Goal: Information Seeking & Learning: Learn about a topic

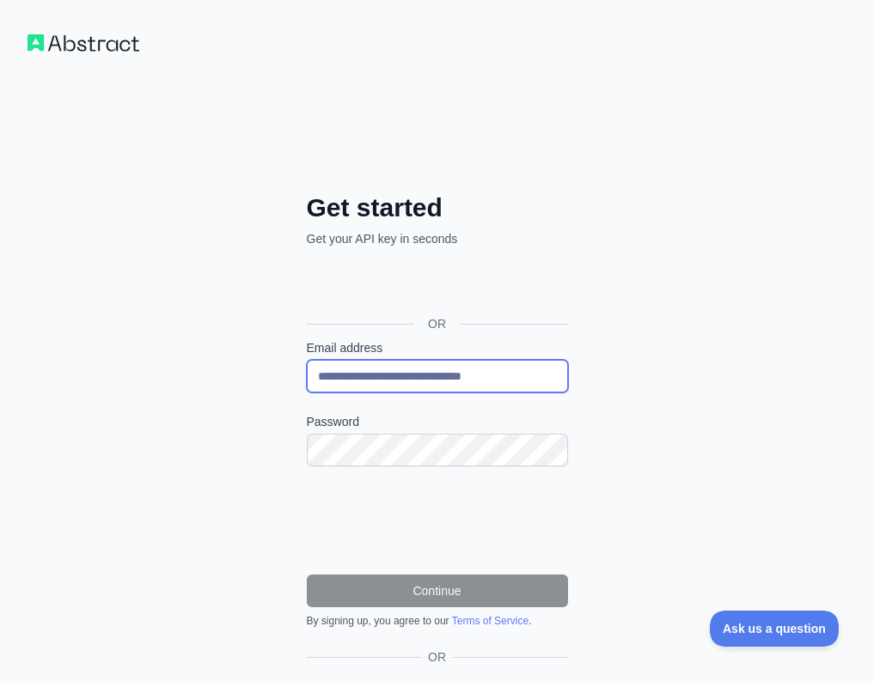
drag, startPoint x: 562, startPoint y: 377, endPoint x: 188, endPoint y: 391, distance: 374.0
click at [188, 391] on div "**********" at bounding box center [437, 407] width 874 height 815
type input "**********"
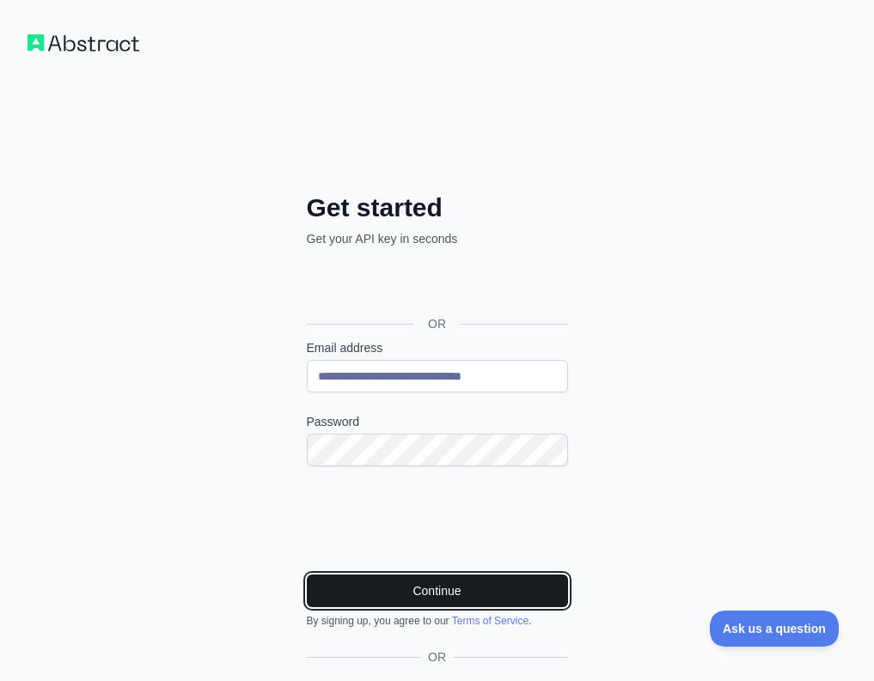
click at [412, 590] on button "Continue" at bounding box center [437, 591] width 261 height 33
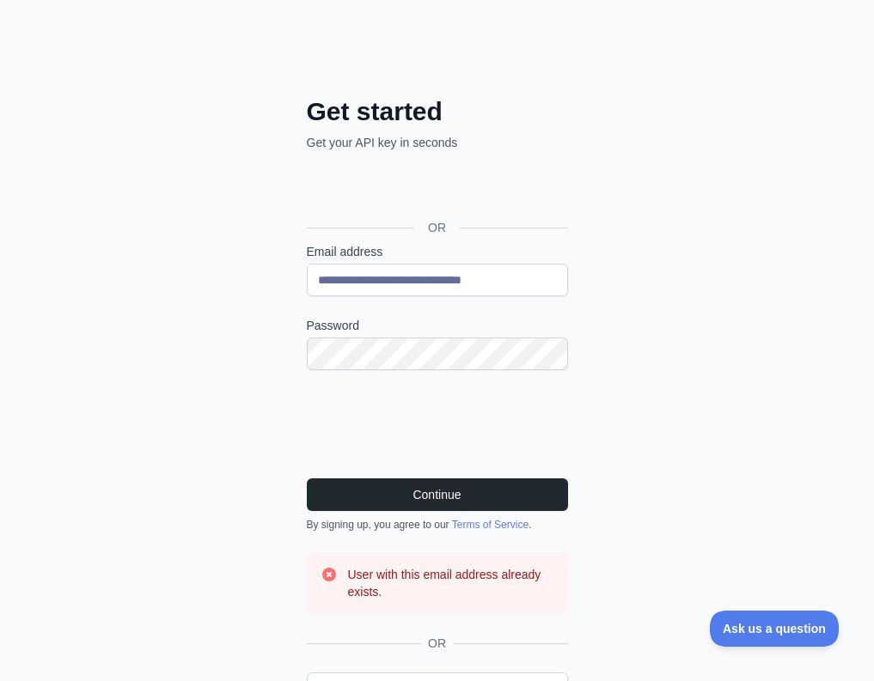
scroll to position [95, 0]
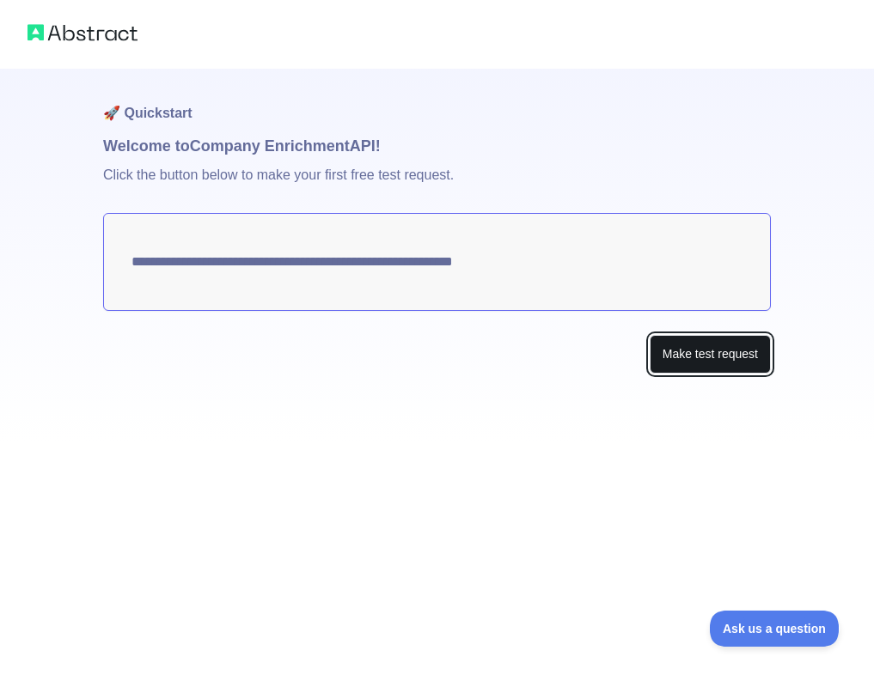
click at [689, 360] on button "Make test request" at bounding box center [710, 354] width 121 height 39
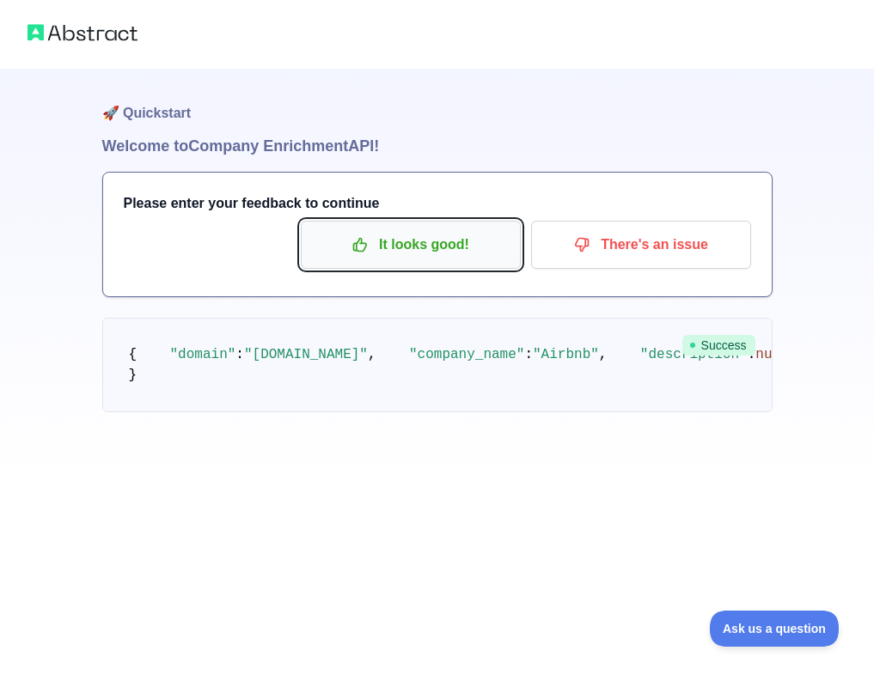
click at [401, 242] on p "It looks good!" at bounding box center [411, 244] width 194 height 29
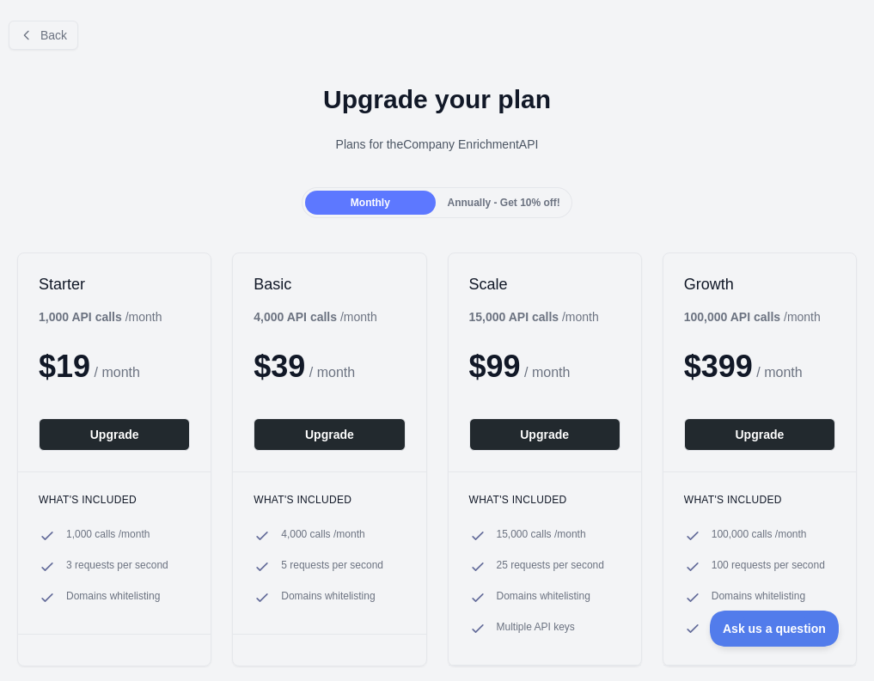
click at [515, 198] on span "Annually - Get 10% off!" at bounding box center [504, 203] width 113 height 12
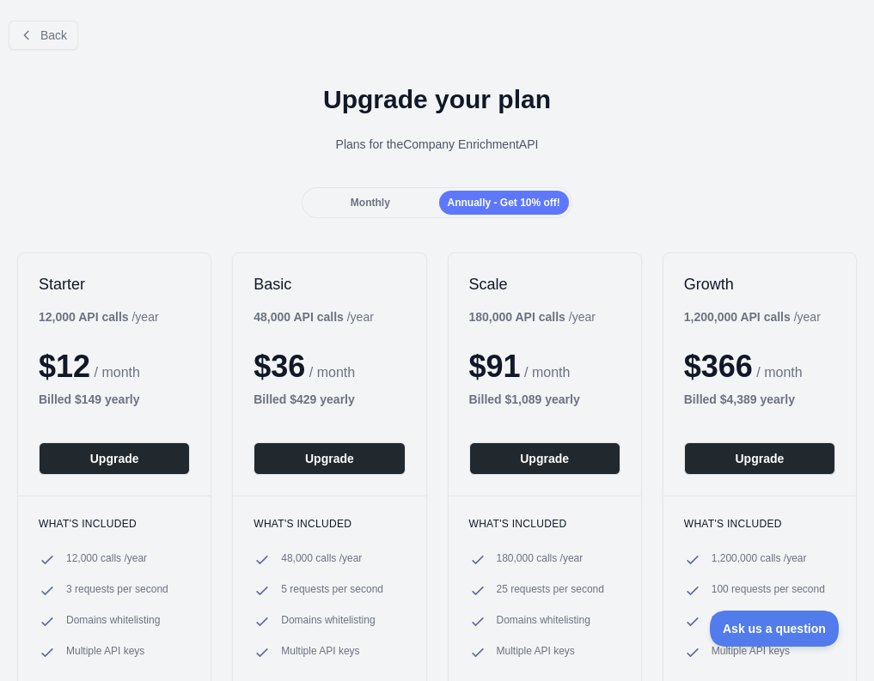
click at [357, 197] on span "Monthly" at bounding box center [371, 203] width 40 height 12
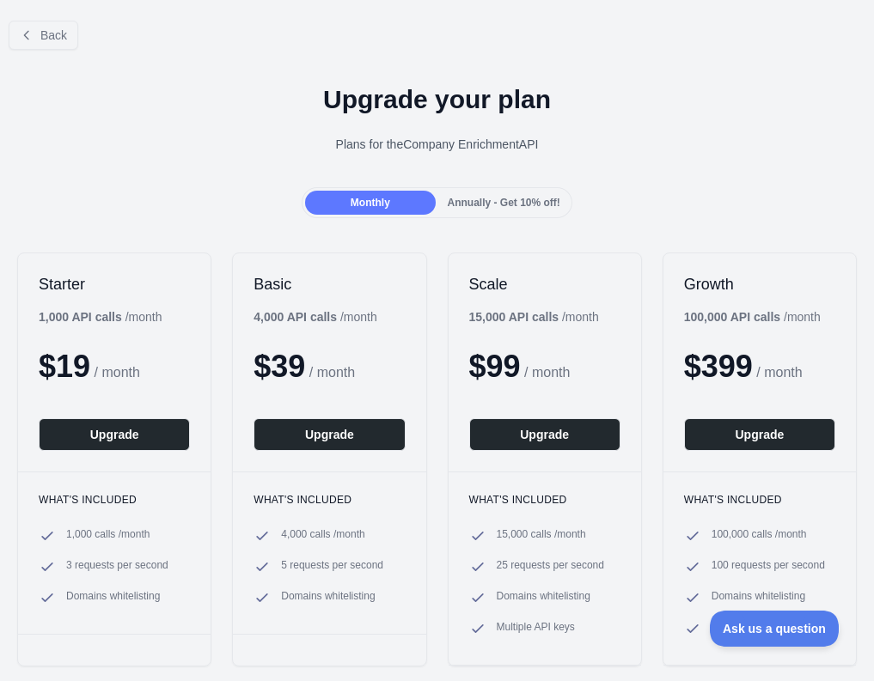
click at [485, 204] on span "Annually - Get 10% off!" at bounding box center [504, 203] width 113 height 12
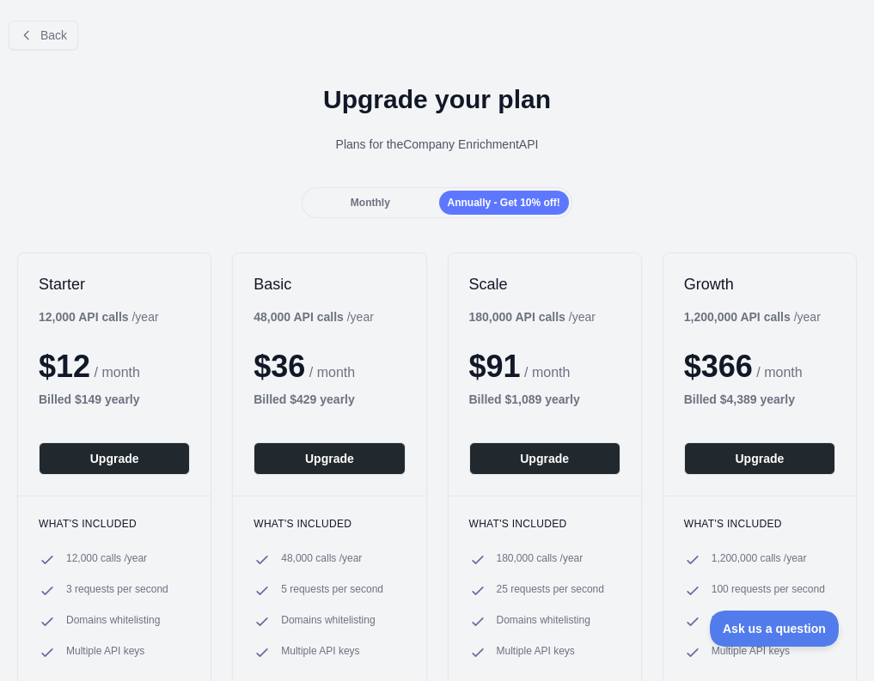
click at [375, 208] on span "Monthly" at bounding box center [371, 203] width 40 height 12
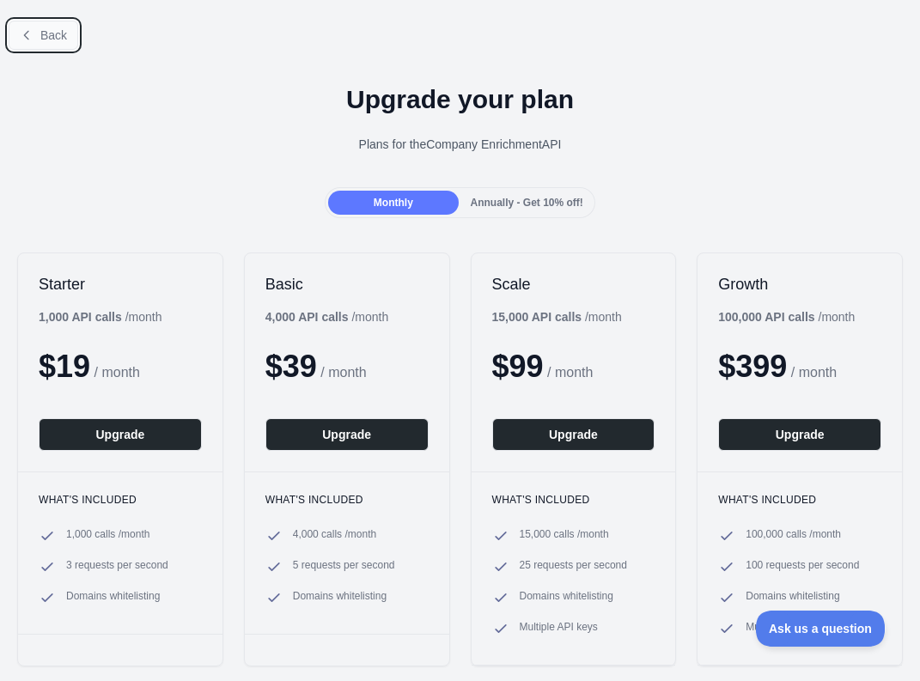
click at [40, 34] on span "Back" at bounding box center [53, 35] width 27 height 14
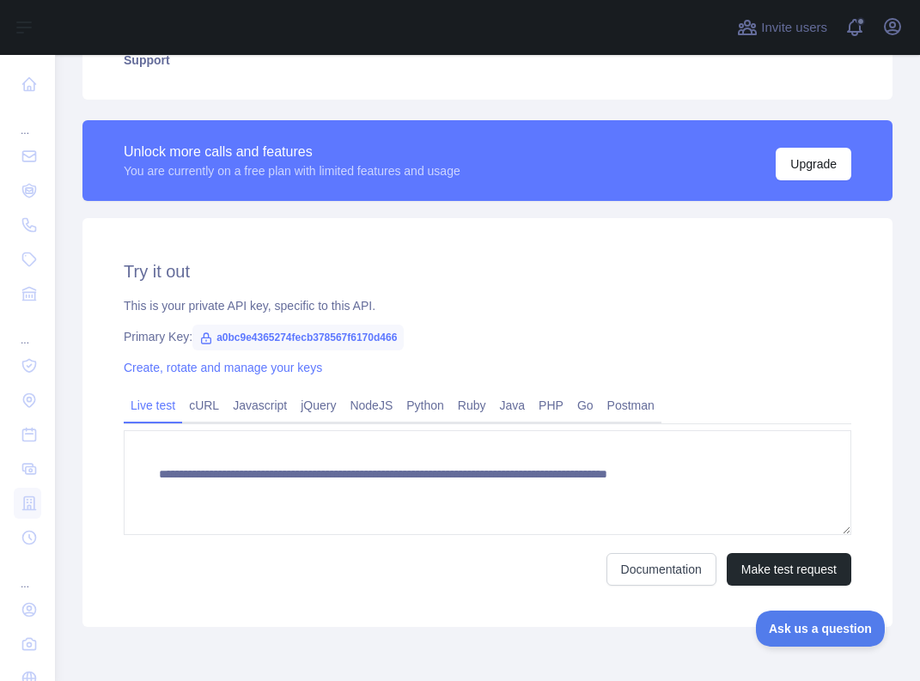
scroll to position [383, 0]
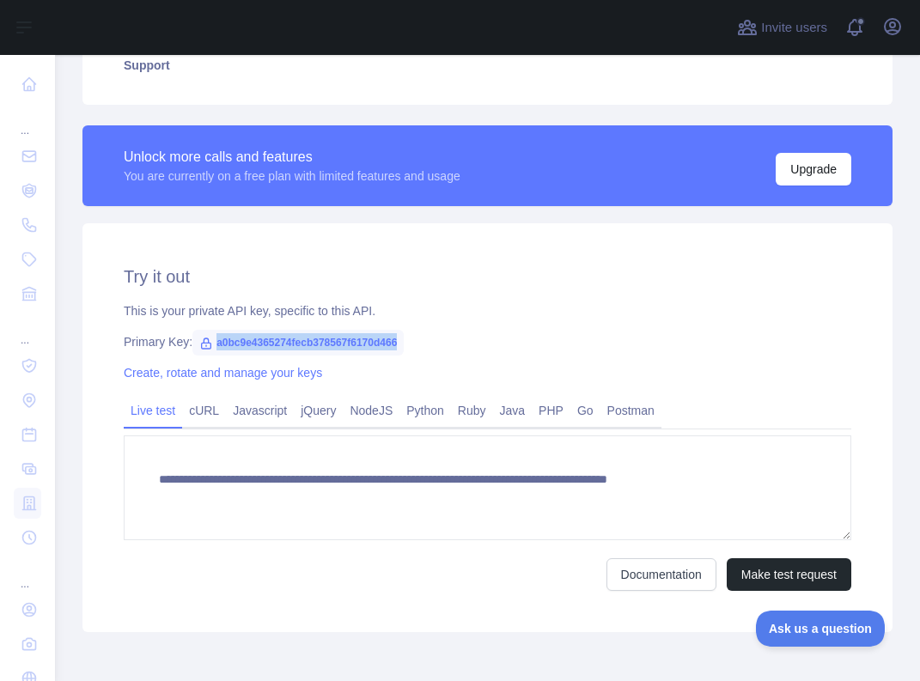
drag, startPoint x: 219, startPoint y: 342, endPoint x: 431, endPoint y: 347, distance: 212.3
click at [431, 347] on div "Primary Key: a0bc9e4365274fecb378567f6170d466" at bounding box center [488, 341] width 728 height 17
copy span "a0bc9e4365274fecb378567f6170d466"
click at [823, 299] on div "**********" at bounding box center [487, 427] width 810 height 409
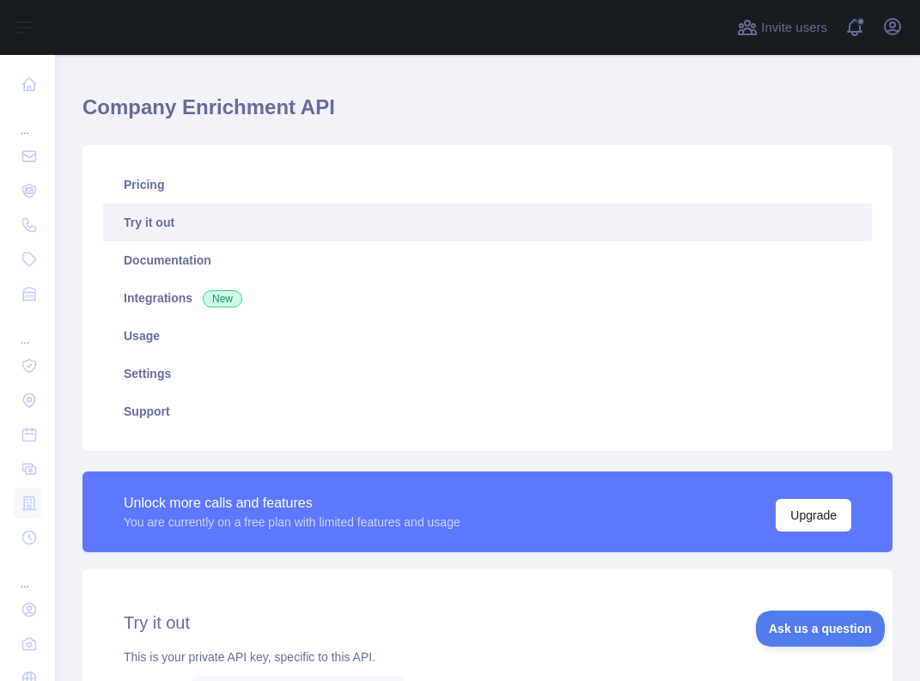
scroll to position [0, 0]
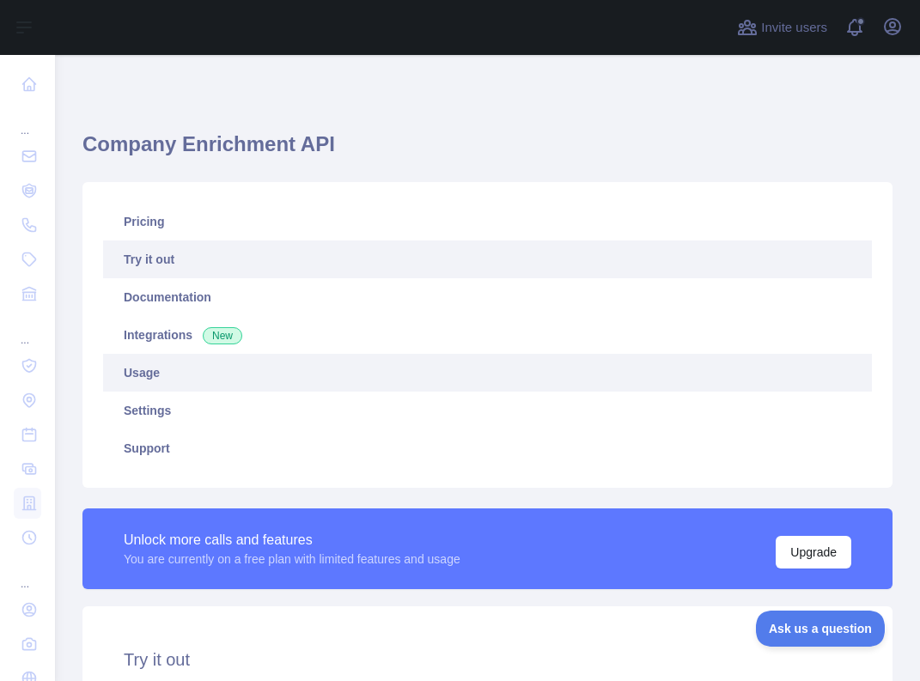
click at [142, 372] on link "Usage" at bounding box center [487, 373] width 769 height 38
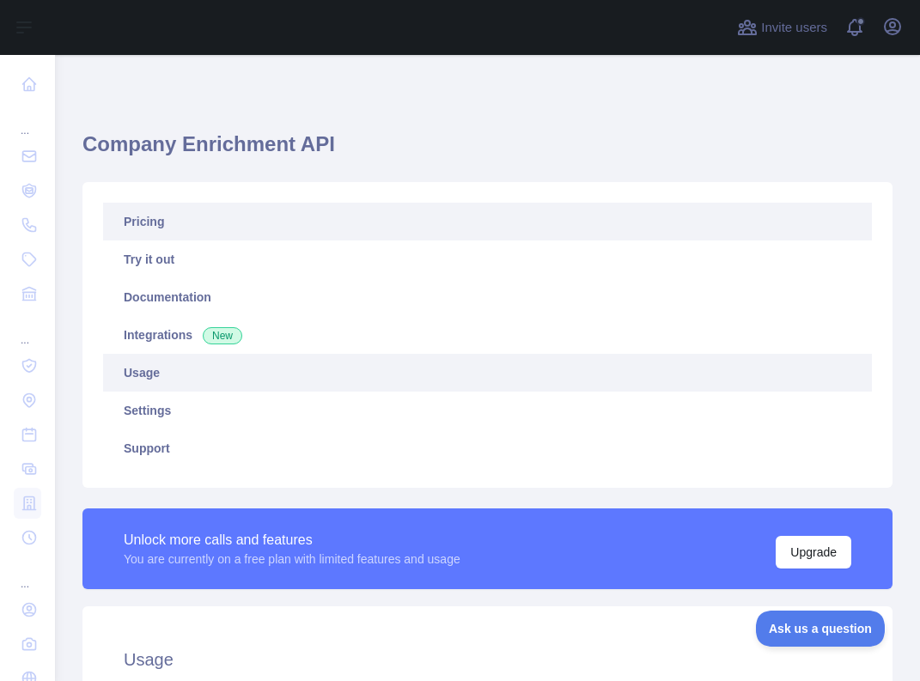
click at [143, 216] on link "Pricing" at bounding box center [487, 222] width 769 height 38
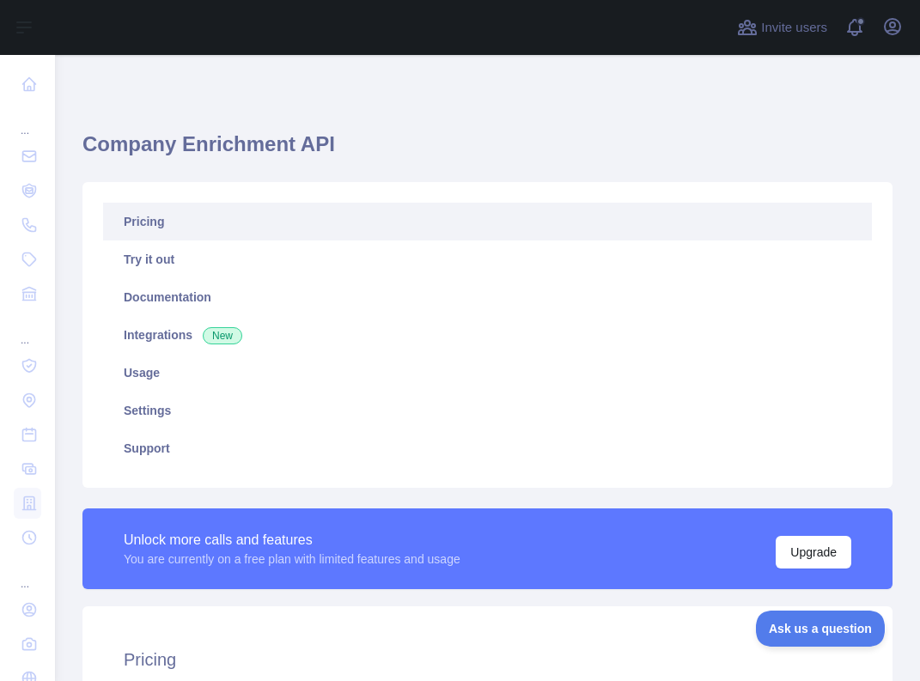
click at [146, 226] on link "Pricing" at bounding box center [487, 222] width 769 height 38
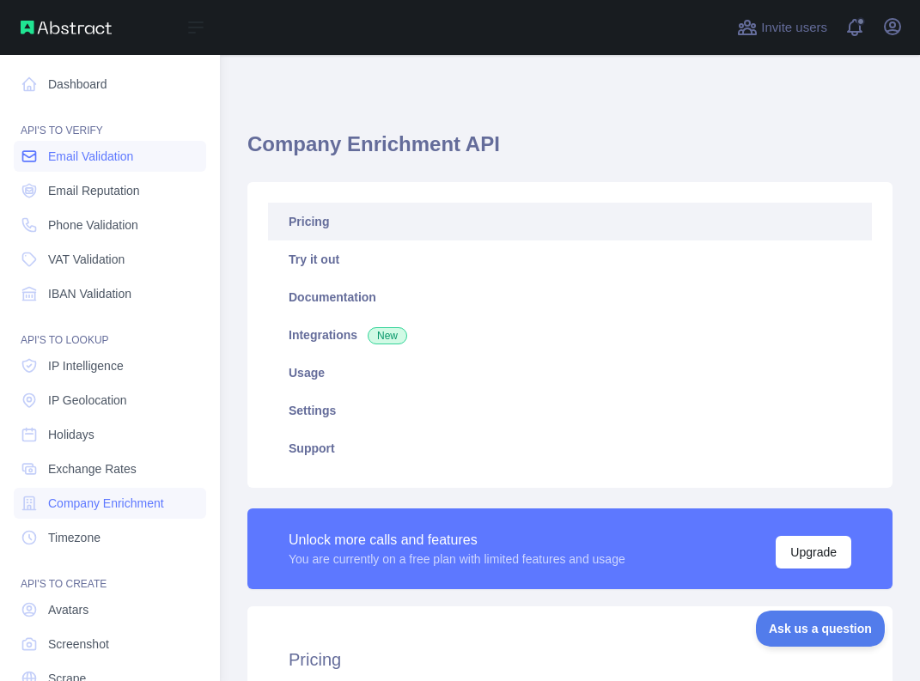
click at [78, 156] on span "Email Validation" at bounding box center [90, 156] width 85 height 17
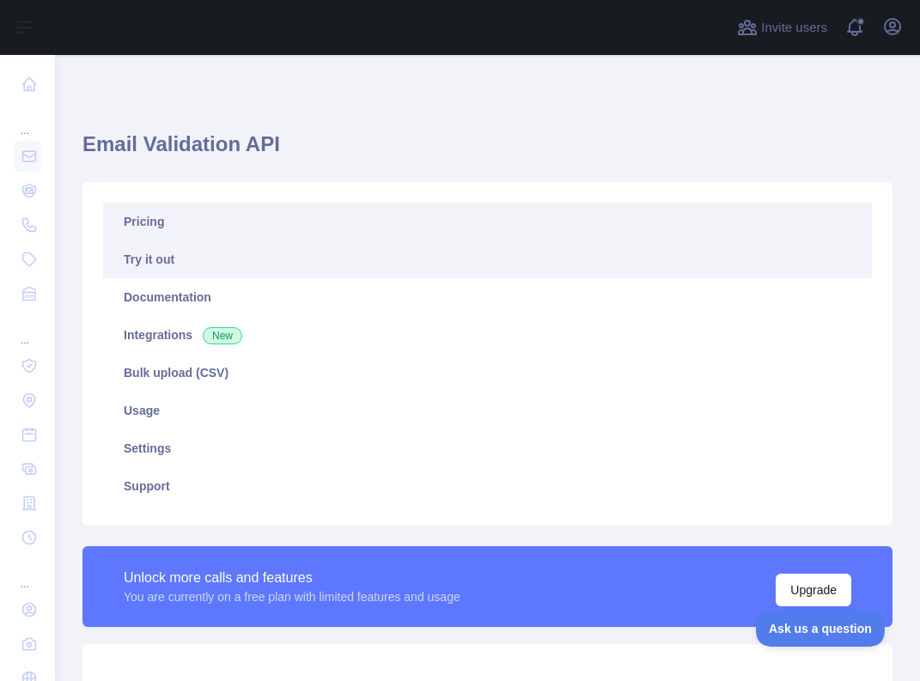
click at [133, 219] on link "Pricing" at bounding box center [487, 222] width 769 height 38
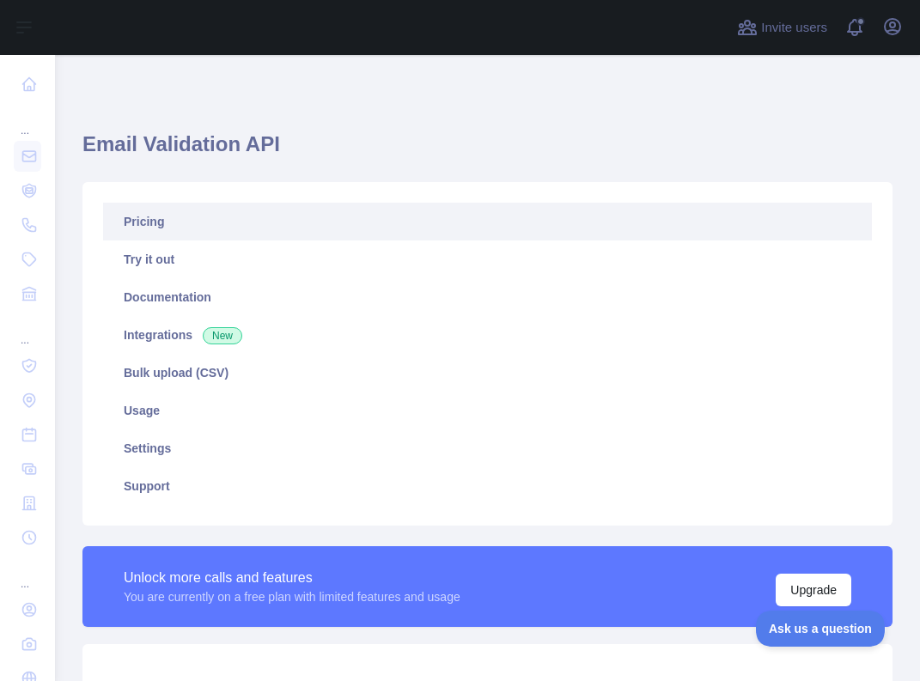
click at [147, 228] on link "Pricing" at bounding box center [487, 222] width 769 height 38
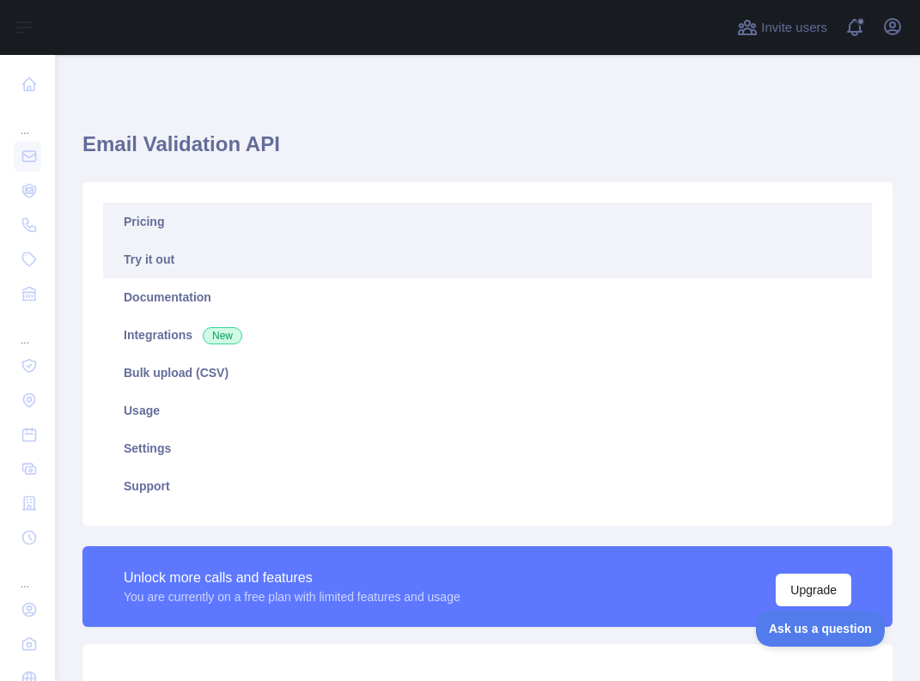
click at [158, 263] on link "Try it out" at bounding box center [487, 260] width 769 height 38
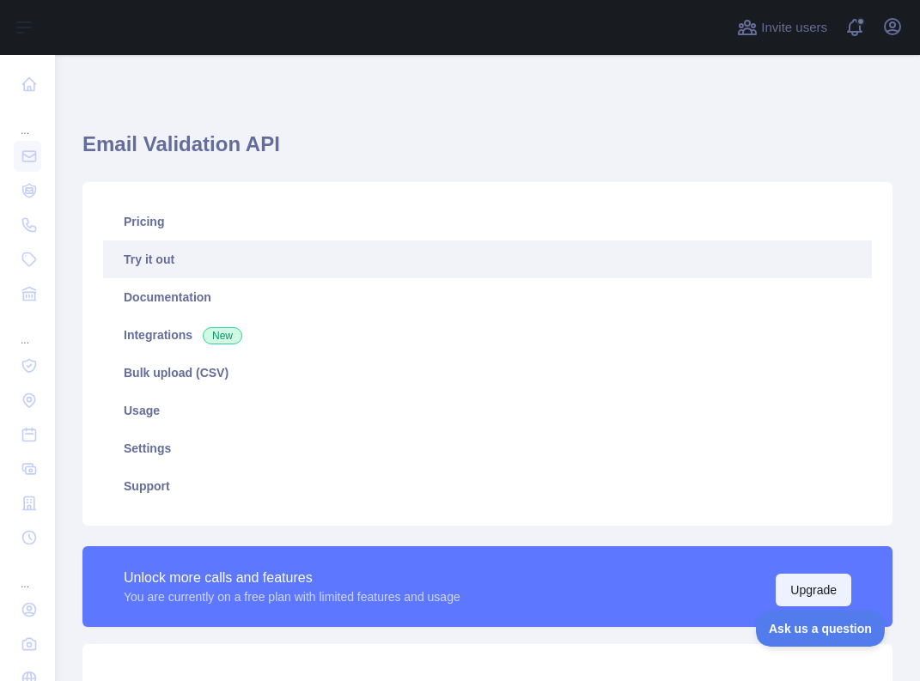
click at [802, 590] on button "Upgrade" at bounding box center [814, 590] width 76 height 33
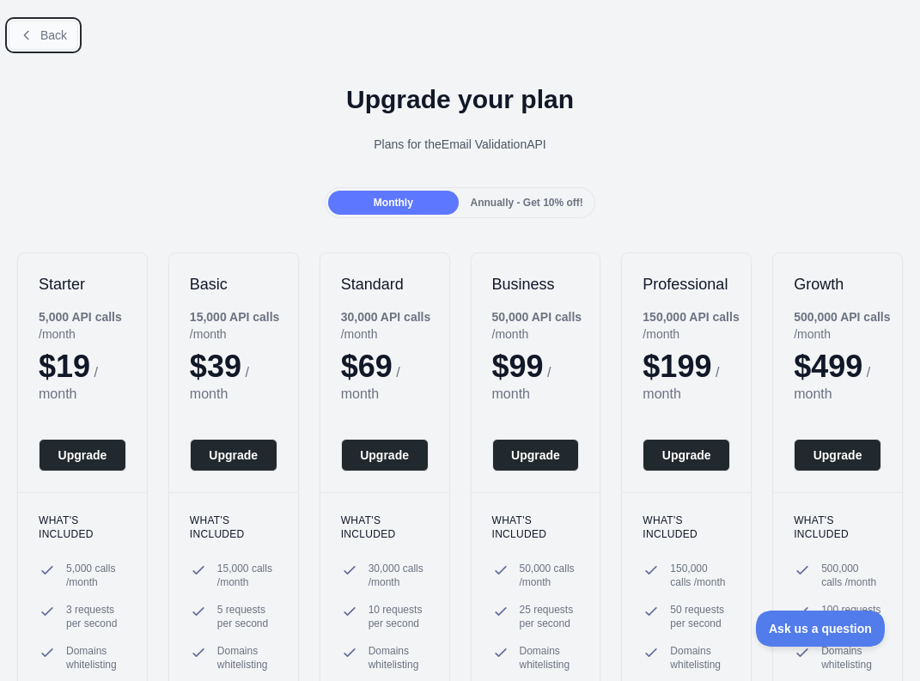
click at [30, 33] on icon at bounding box center [27, 35] width 14 height 14
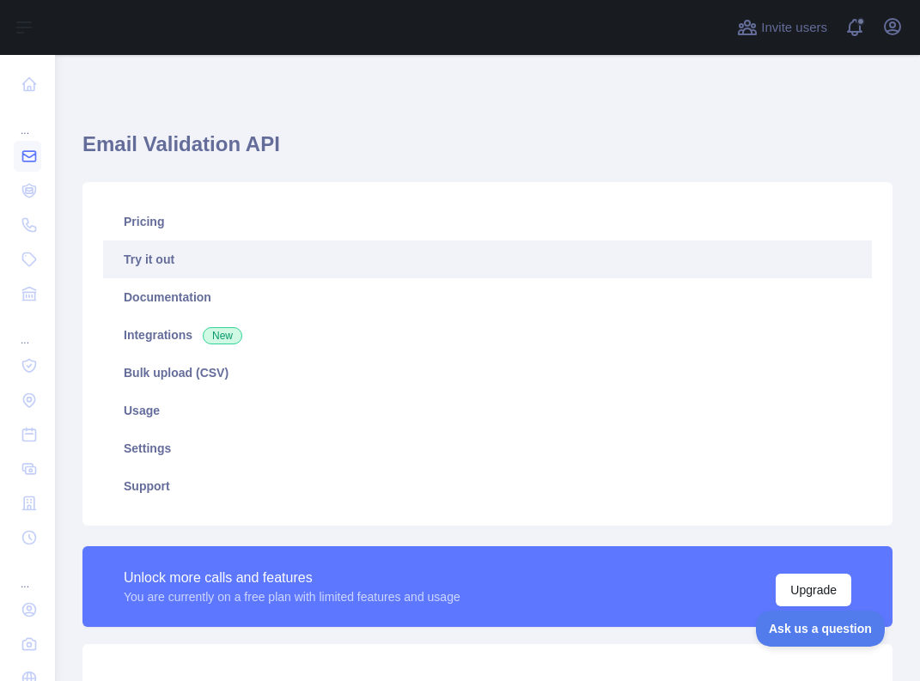
click at [29, 156] on icon at bounding box center [29, 156] width 17 height 17
click at [28, 95] on link at bounding box center [27, 84] width 27 height 31
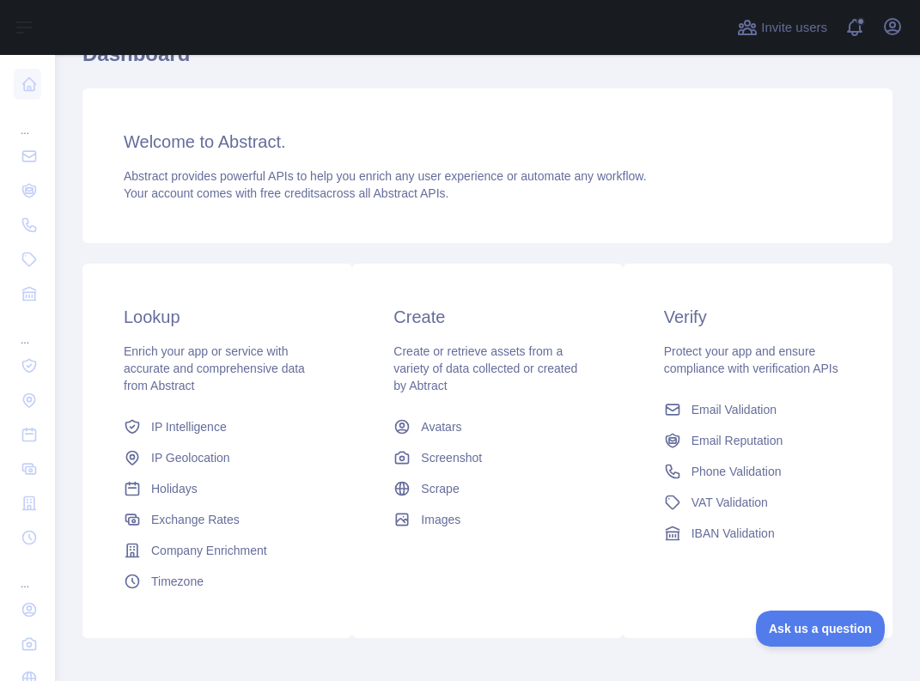
scroll to position [174, 0]
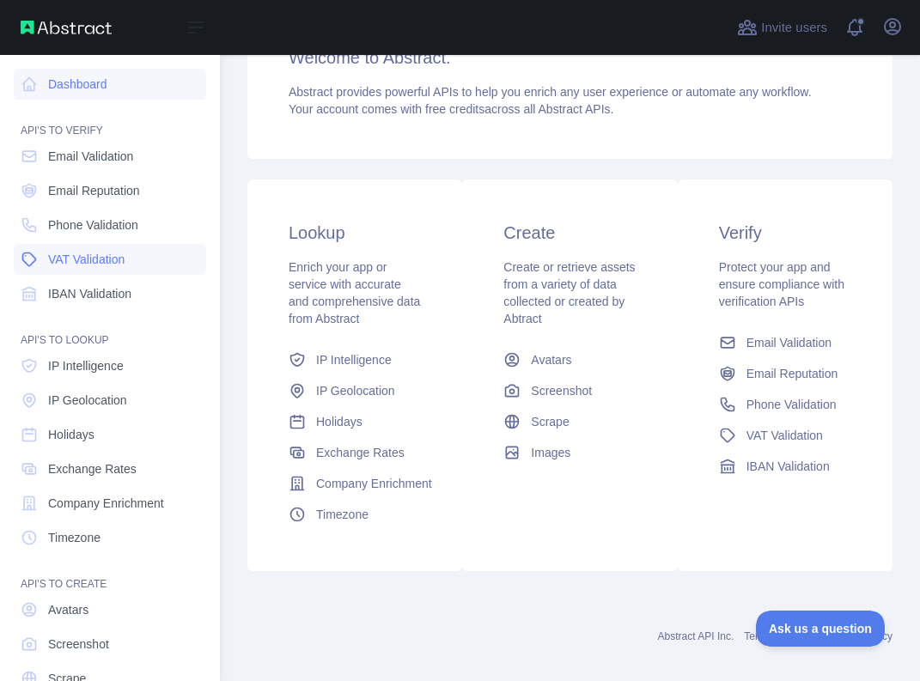
click at [87, 269] on link "VAT Validation" at bounding box center [110, 259] width 192 height 31
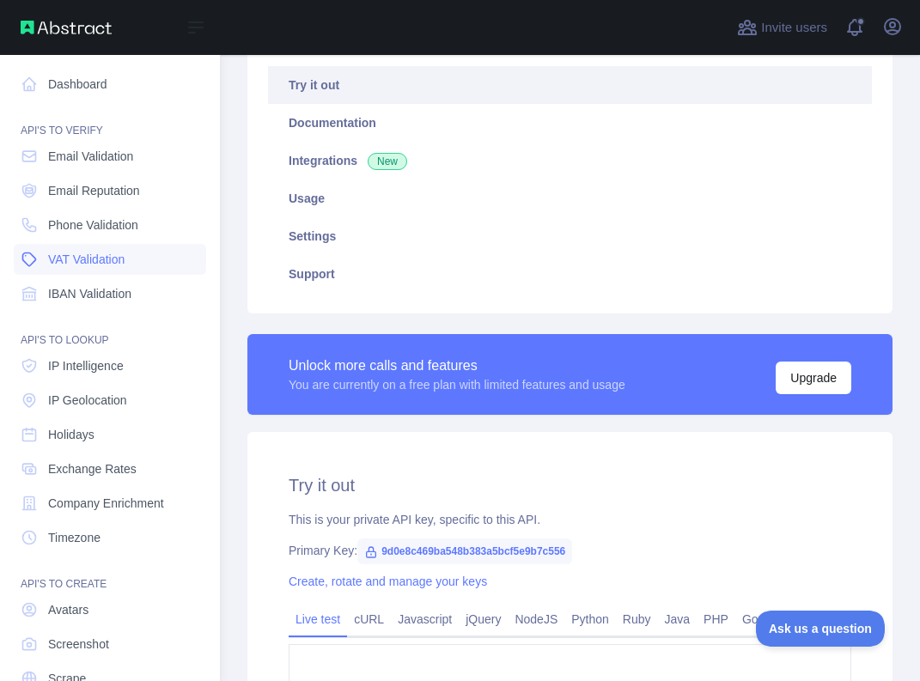
type textarea "**********"
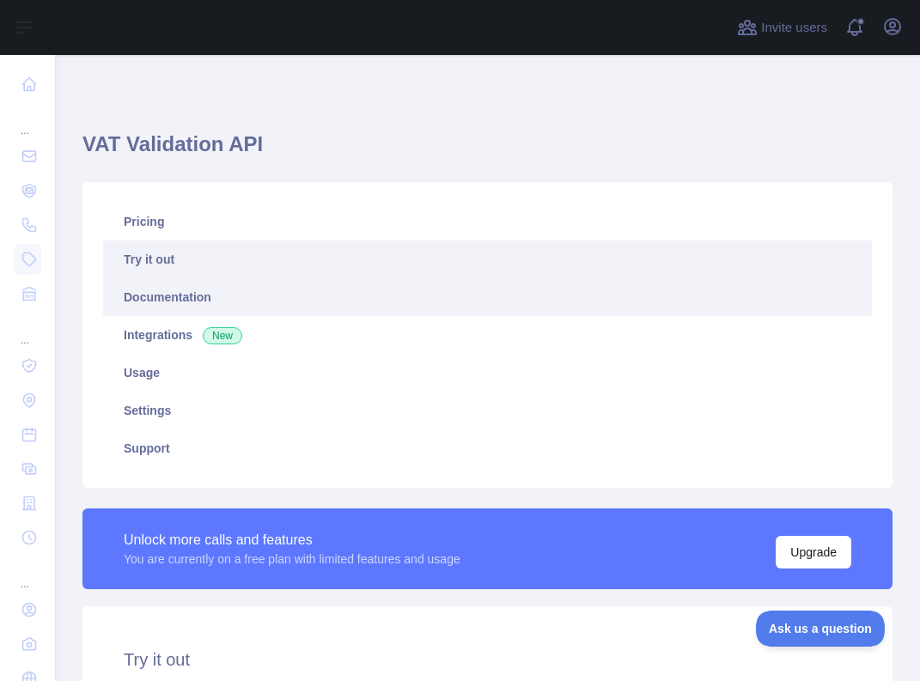
click at [157, 300] on link "Documentation" at bounding box center [487, 297] width 769 height 38
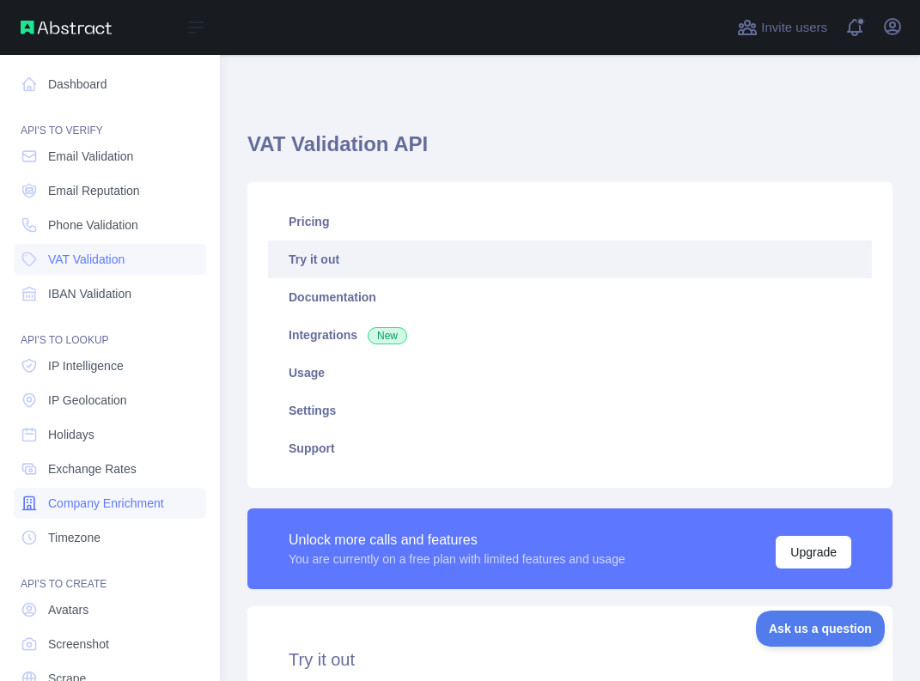
click at [107, 509] on span "Company Enrichment" at bounding box center [106, 503] width 116 height 17
click at [87, 224] on span "Phone Validation" at bounding box center [93, 225] width 90 height 17
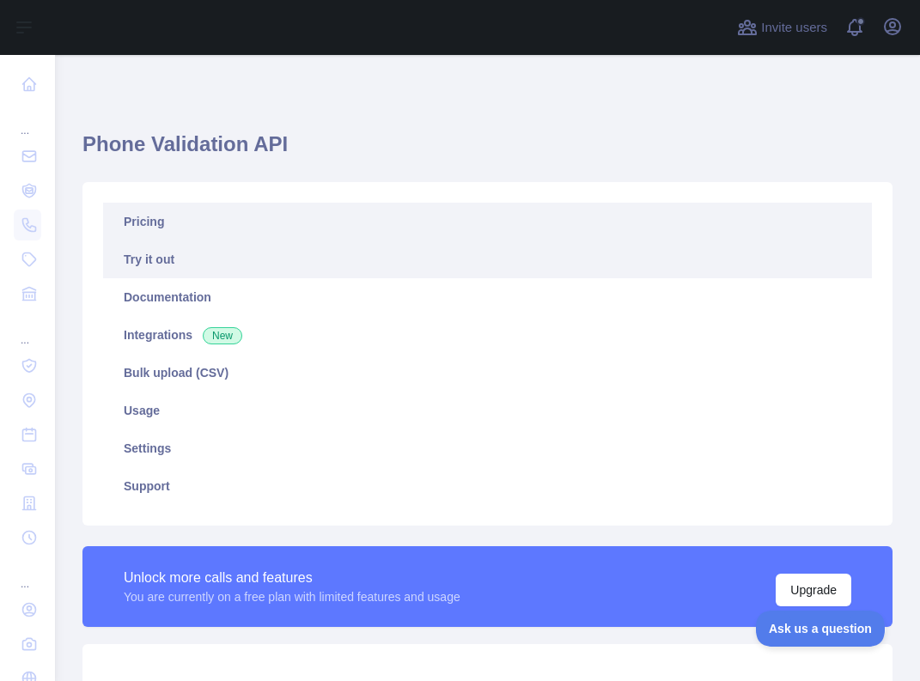
click at [150, 219] on link "Pricing" at bounding box center [487, 222] width 769 height 38
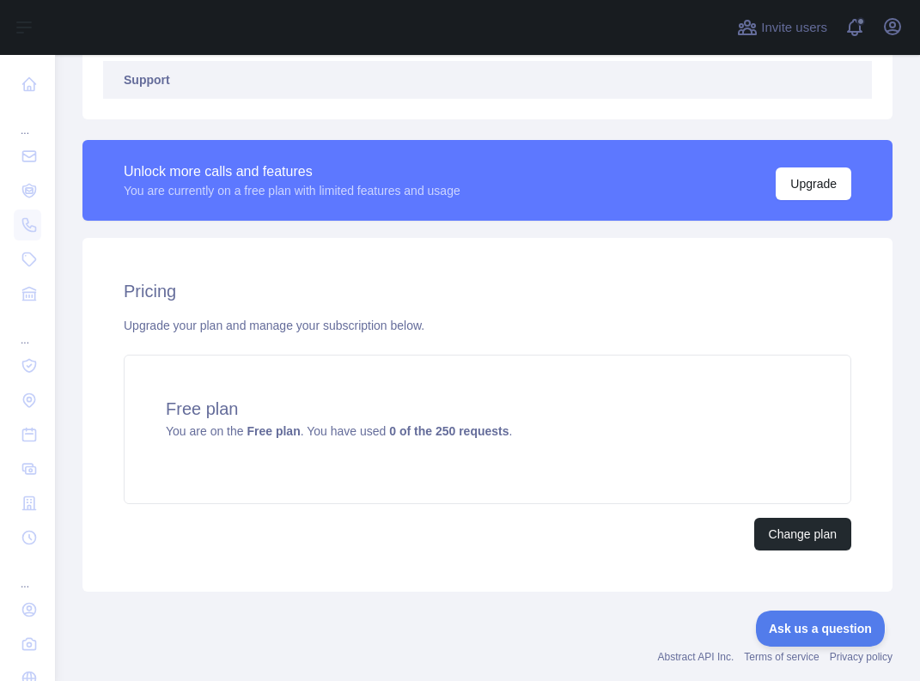
scroll to position [394, 0]
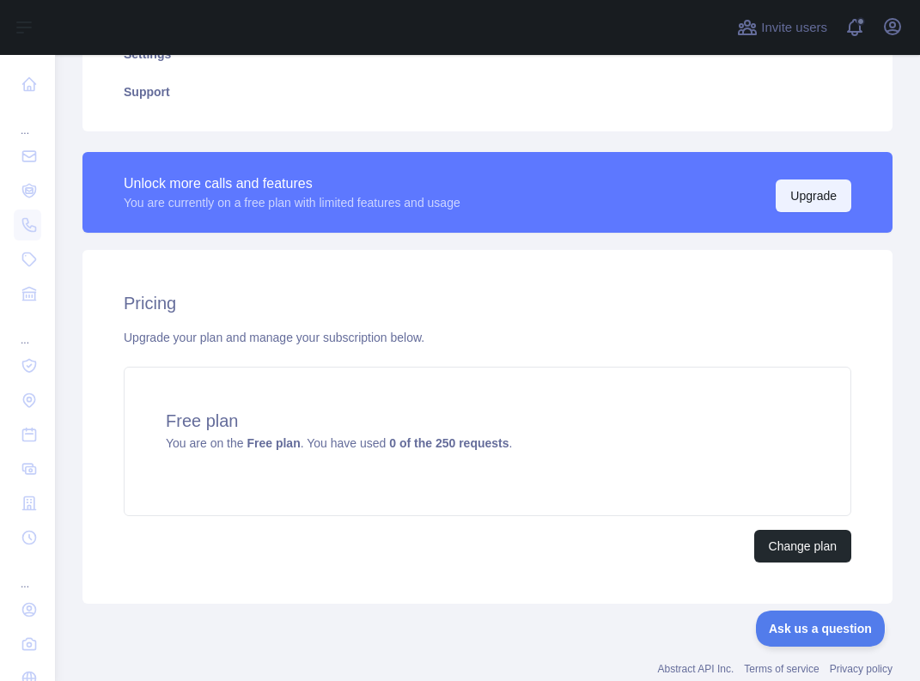
click at [794, 196] on button "Upgrade" at bounding box center [814, 196] width 76 height 33
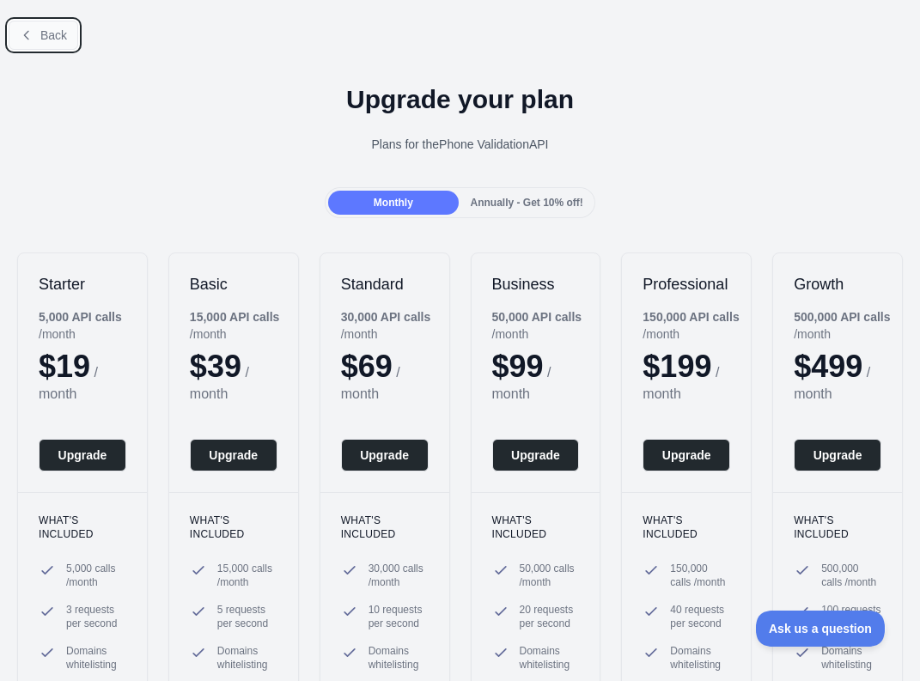
click at [27, 33] on icon at bounding box center [27, 35] width 14 height 14
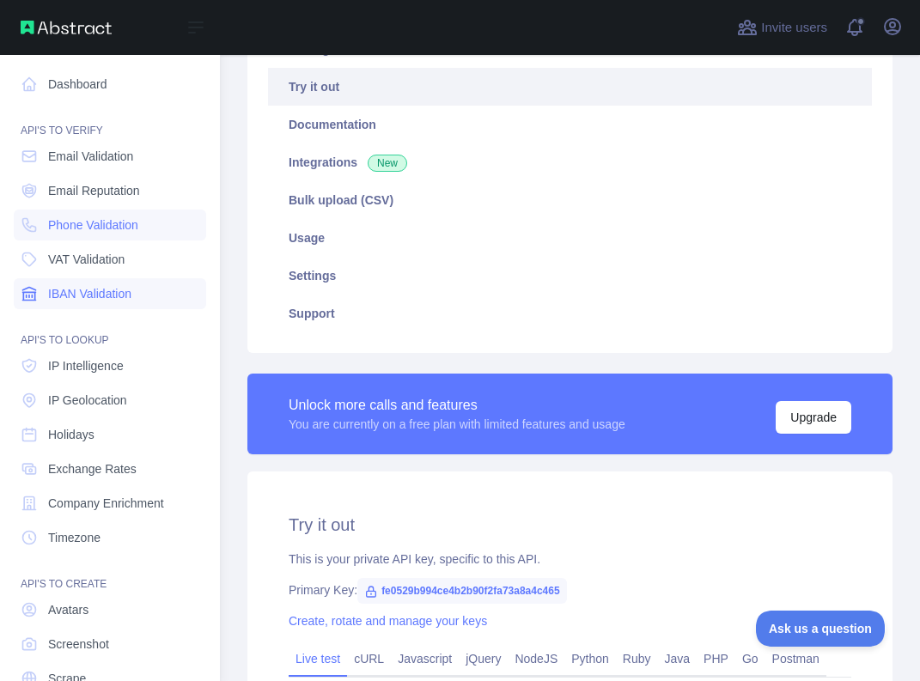
click at [80, 292] on span "IBAN Validation" at bounding box center [89, 293] width 83 height 17
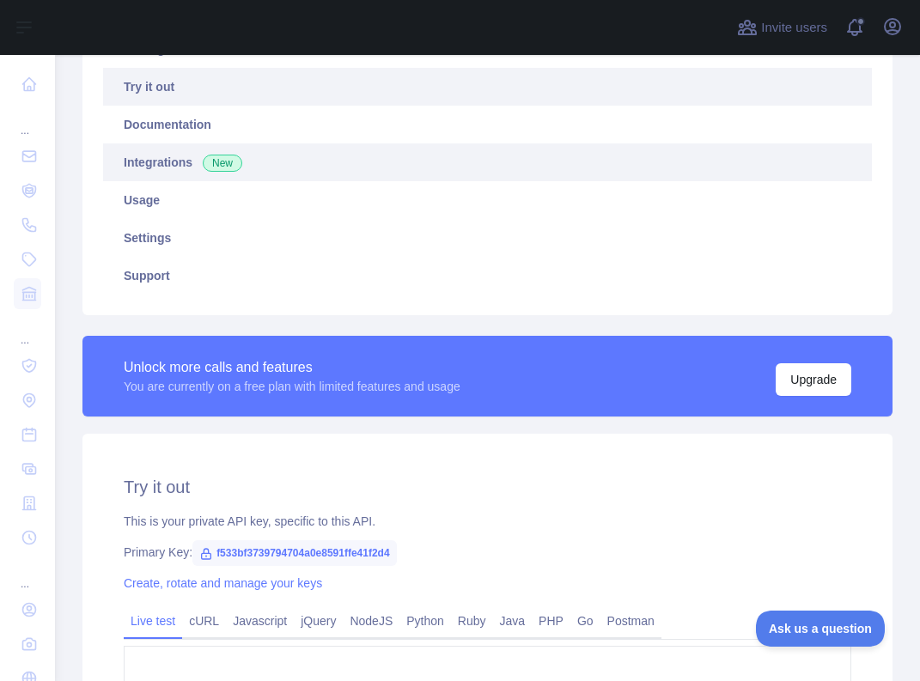
click at [161, 165] on link "Integrations New" at bounding box center [487, 162] width 769 height 38
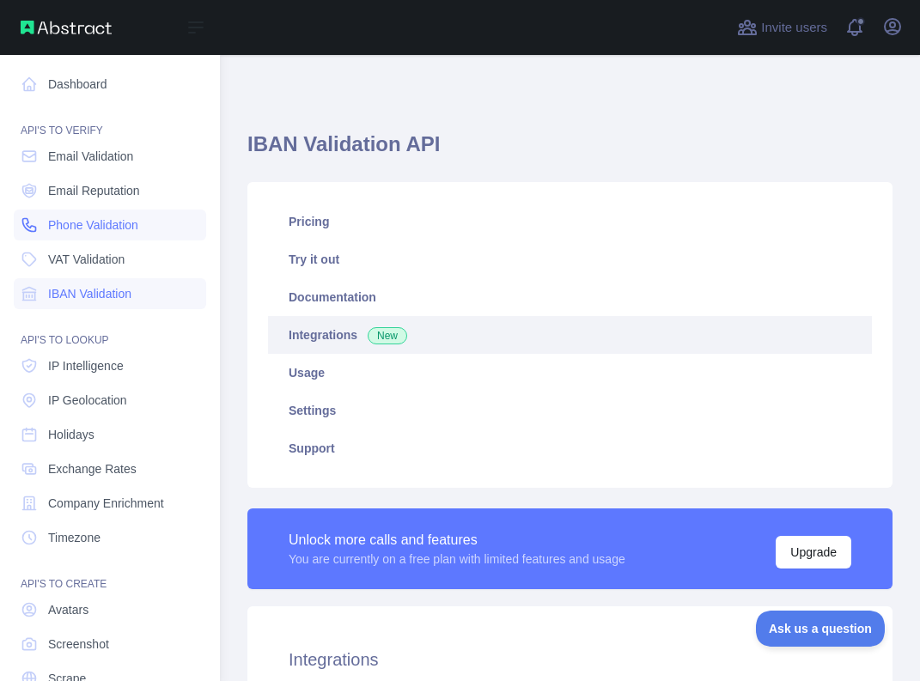
click at [86, 223] on span "Phone Validation" at bounding box center [93, 225] width 90 height 17
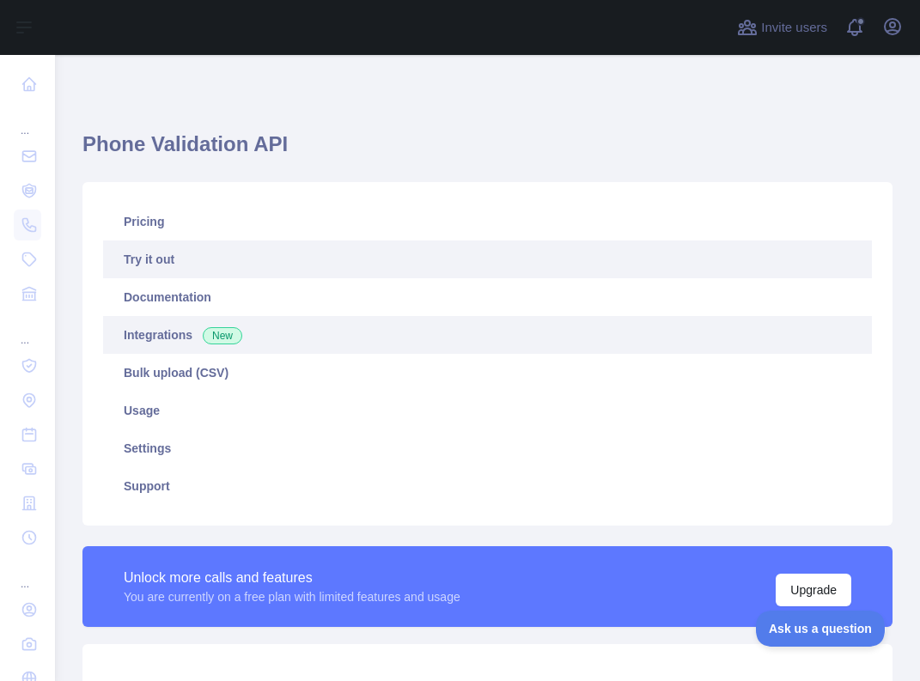
click at [166, 337] on link "Integrations New" at bounding box center [487, 335] width 769 height 38
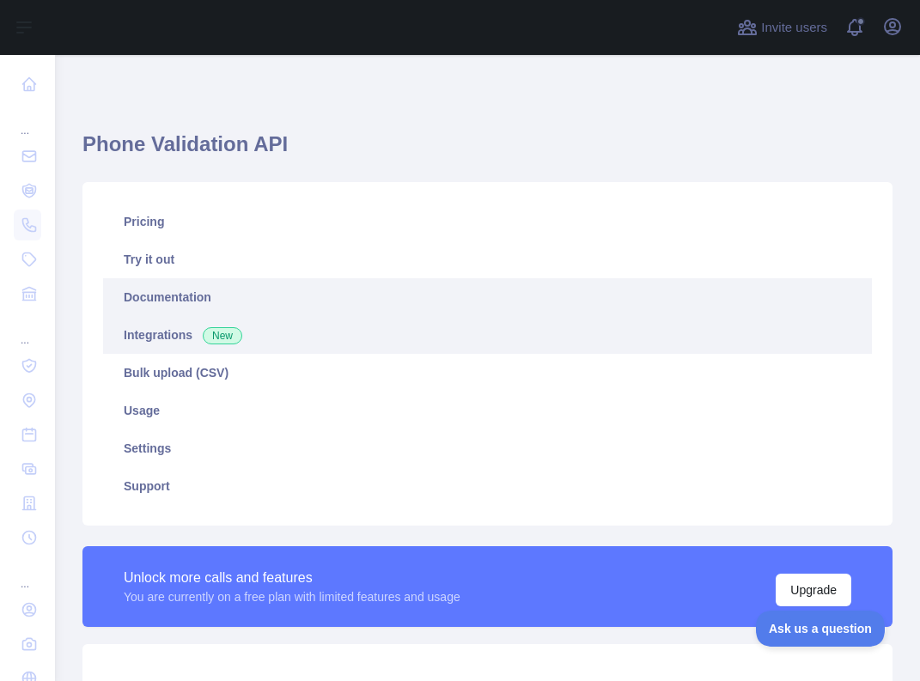
click at [152, 302] on link "Documentation" at bounding box center [487, 297] width 769 height 38
